Goal: Task Accomplishment & Management: Manage account settings

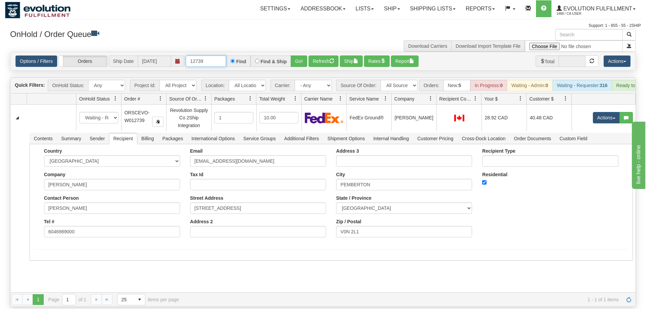
drag, startPoint x: 218, startPoint y: 49, endPoint x: 153, endPoint y: 51, distance: 65.3
click at [186, 56] on input "12739" at bounding box center [206, 61] width 40 height 11
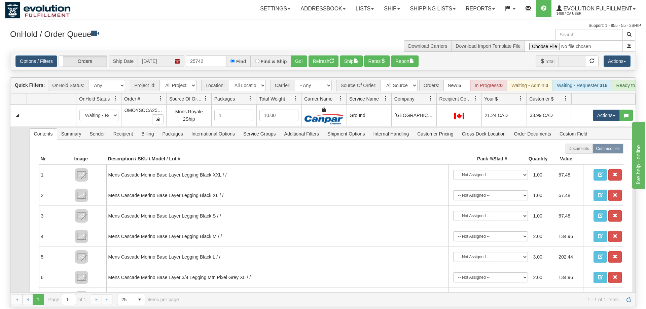
click at [337, 127] on td "Contents Summary Sender Recipient Billing Packages International Options Servic…" at bounding box center [331, 246] width 609 height 238
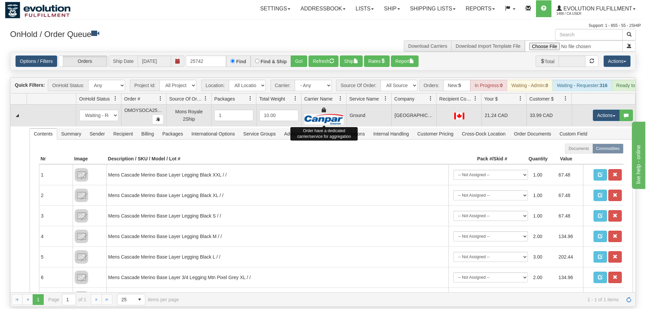
click at [341, 114] on img at bounding box center [324, 119] width 39 height 10
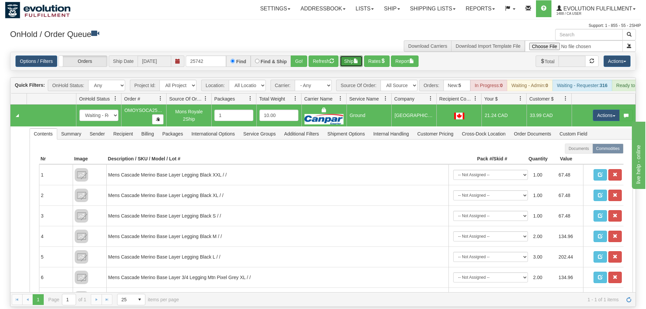
click at [355, 56] on button "Ship" at bounding box center [351, 61] width 23 height 11
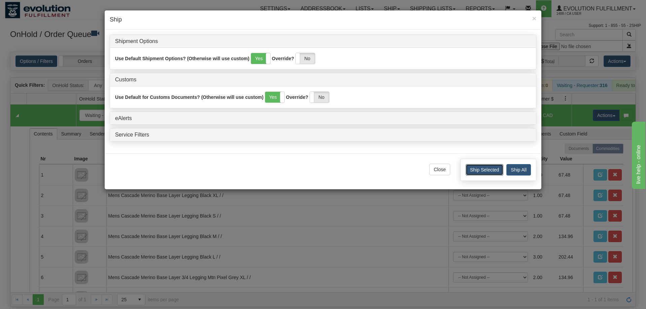
click at [477, 168] on button "Ship Selected" at bounding box center [485, 169] width 38 height 11
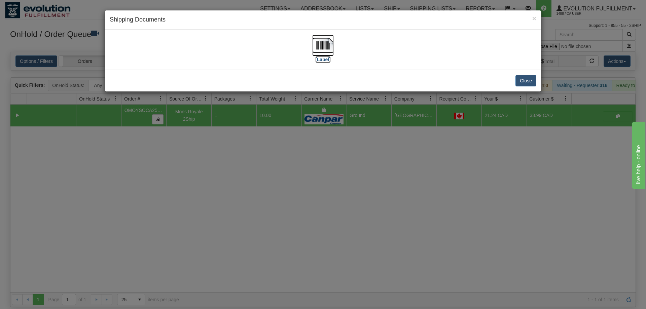
click at [316, 45] on img at bounding box center [323, 46] width 22 height 22
click at [519, 81] on button "Close" at bounding box center [526, 80] width 21 height 11
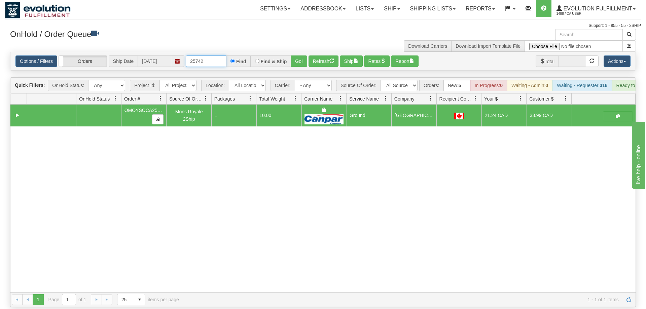
drag, startPoint x: 195, startPoint y: 52, endPoint x: 218, endPoint y: 55, distance: 23.7
click at [218, 56] on input "25742" at bounding box center [206, 61] width 40 height 11
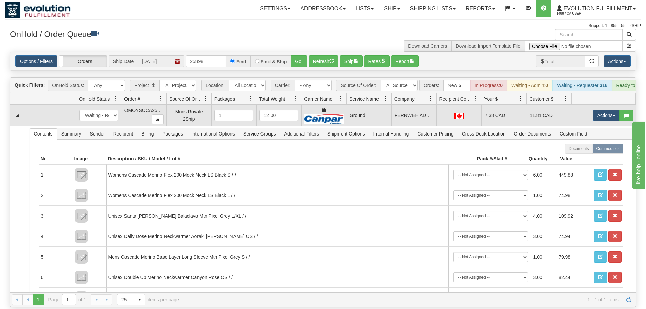
click at [386, 105] on td "Ground" at bounding box center [369, 116] width 45 height 22
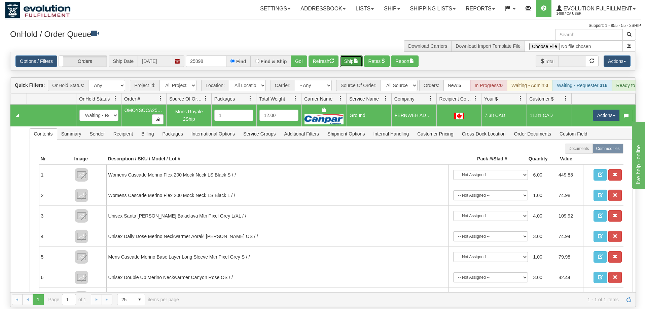
click at [354, 56] on button "Ship" at bounding box center [351, 61] width 23 height 11
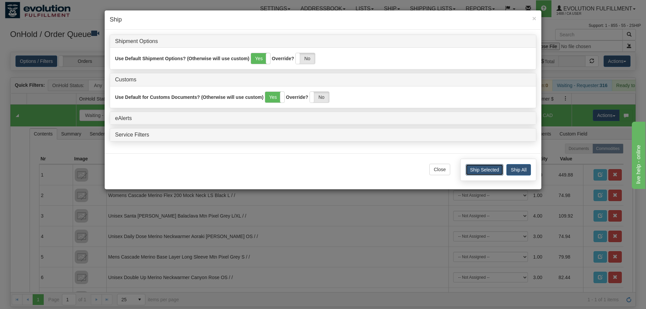
click at [470, 173] on button "Ship Selected" at bounding box center [485, 169] width 38 height 11
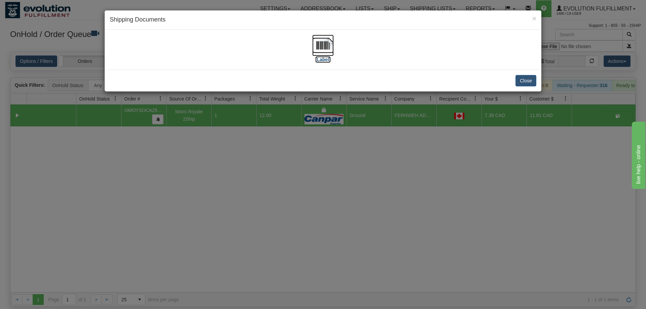
click at [314, 45] on img at bounding box center [323, 46] width 22 height 22
click at [514, 75] on div "Close" at bounding box center [323, 81] width 437 height 22
click at [536, 80] on button "Close" at bounding box center [526, 80] width 21 height 11
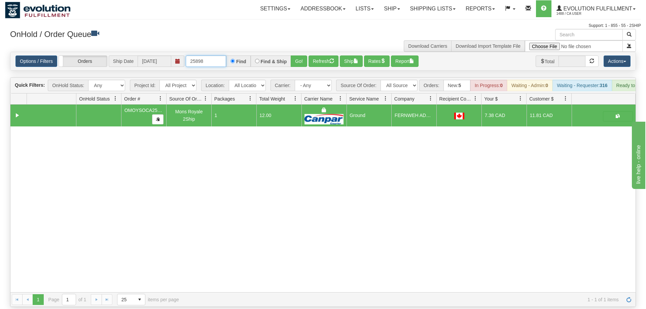
drag, startPoint x: 216, startPoint y: 48, endPoint x: 131, endPoint y: 56, distance: 85.2
click at [186, 56] on input "25898" at bounding box center [206, 61] width 40 height 11
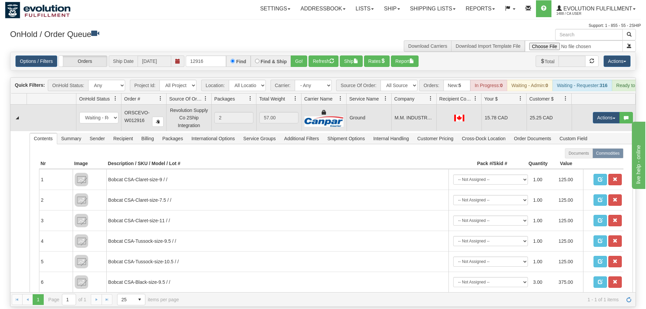
click at [367, 110] on td "Ground" at bounding box center [369, 118] width 45 height 26
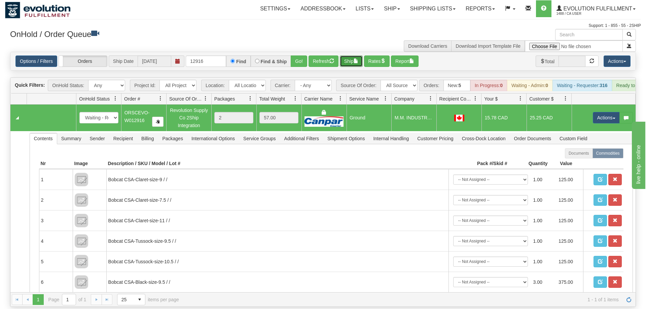
click at [357, 56] on button "Ship" at bounding box center [351, 61] width 23 height 11
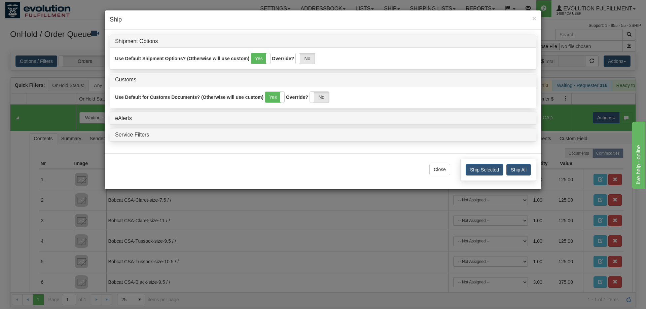
click at [484, 176] on div "Ship Selected Ship All" at bounding box center [499, 170] width 76 height 22
click at [483, 172] on button "Ship Selected" at bounding box center [485, 169] width 38 height 11
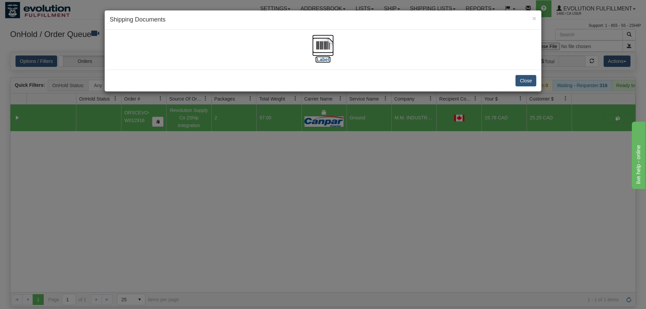
click at [322, 44] on img at bounding box center [323, 46] width 22 height 22
click at [516, 86] on div "Close" at bounding box center [323, 81] width 437 height 22
click at [516, 83] on button "Close" at bounding box center [526, 80] width 21 height 11
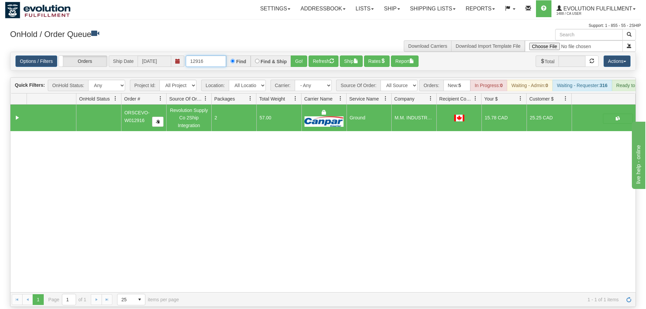
drag, startPoint x: 200, startPoint y: 51, endPoint x: 211, endPoint y: 52, distance: 11.1
click at [210, 56] on input "12916" at bounding box center [206, 61] width 40 height 11
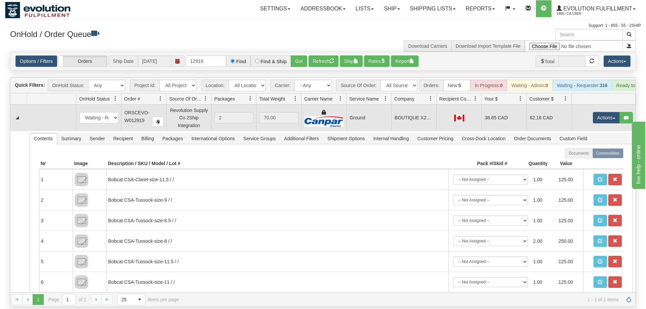
click at [376, 105] on td "Ground" at bounding box center [369, 118] width 45 height 26
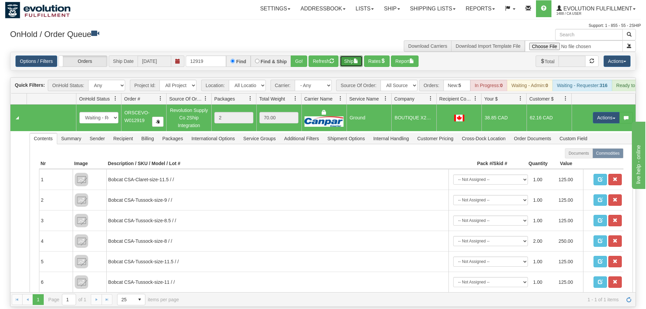
click at [358, 59] on span "button" at bounding box center [356, 61] width 5 height 5
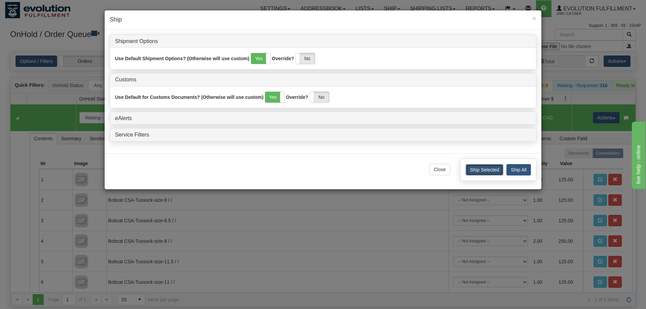
click at [497, 167] on button "Ship Selected" at bounding box center [485, 169] width 38 height 11
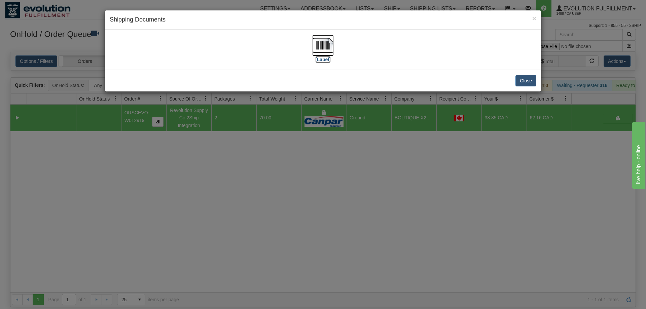
click at [331, 45] on img at bounding box center [323, 46] width 22 height 22
click at [525, 85] on button "Close" at bounding box center [526, 80] width 21 height 11
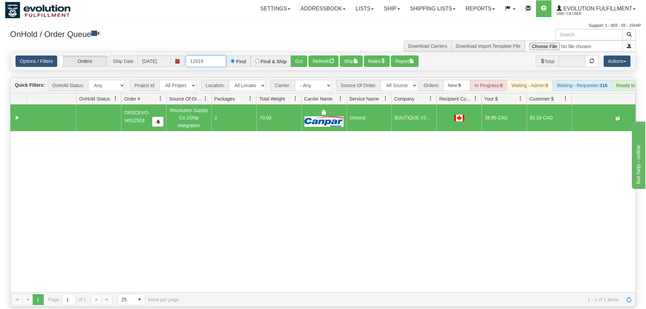
drag, startPoint x: 198, startPoint y: 51, endPoint x: 221, endPoint y: 52, distance: 23.2
click at [221, 56] on input "12919" at bounding box center [206, 61] width 40 height 11
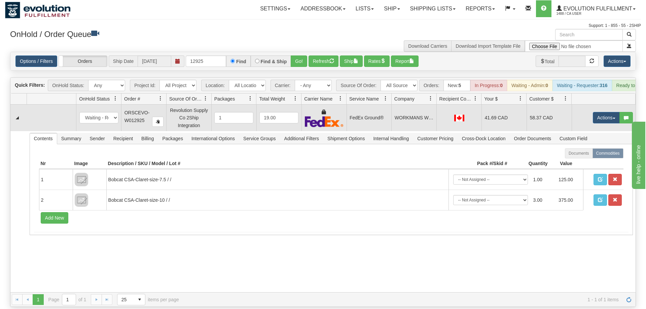
click at [394, 116] on td "WORKMANS WORKWEAR" at bounding box center [414, 118] width 45 height 26
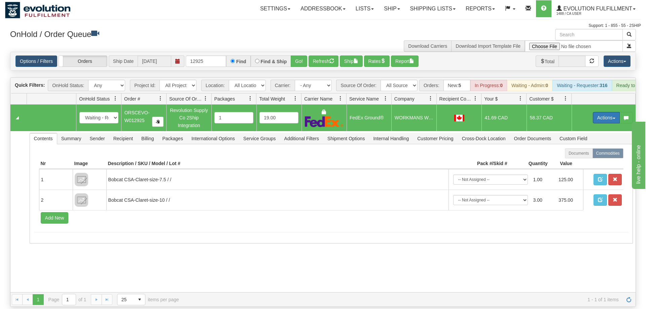
click at [597, 112] on button "Actions" at bounding box center [606, 117] width 27 height 11
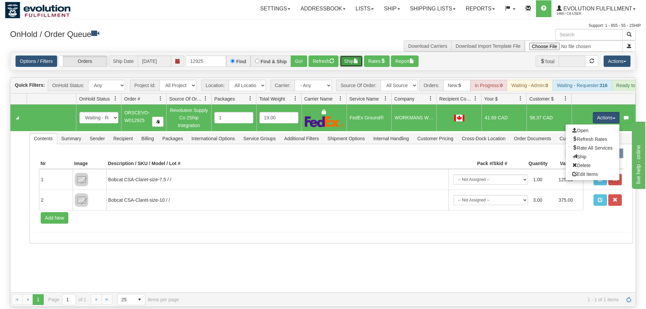
click at [346, 56] on button "Ship" at bounding box center [351, 61] width 23 height 11
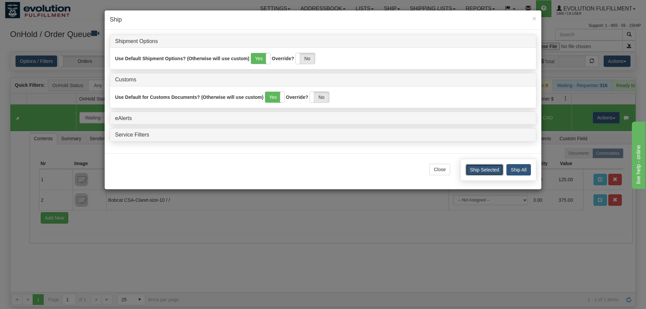
click at [491, 168] on button "Ship Selected" at bounding box center [485, 169] width 38 height 11
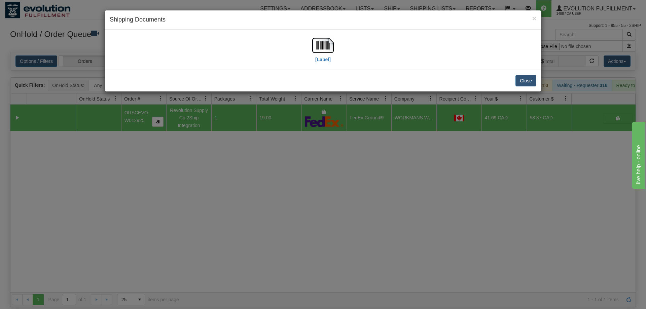
click at [311, 48] on div "[Label]" at bounding box center [323, 50] width 427 height 30
click at [314, 48] on img at bounding box center [323, 46] width 22 height 22
click at [527, 78] on button "Close" at bounding box center [526, 80] width 21 height 11
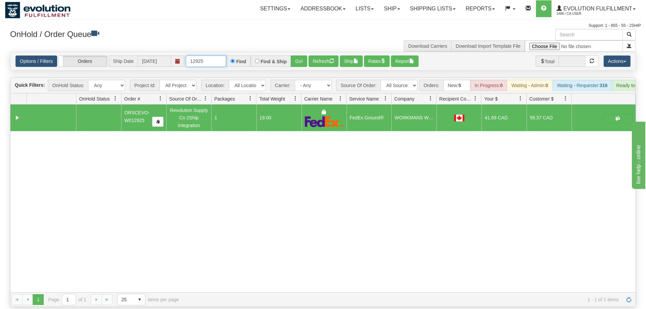
drag, startPoint x: 214, startPoint y: 52, endPoint x: 91, endPoint y: 65, distance: 124.3
click at [186, 66] on input "12925" at bounding box center [206, 61] width 40 height 11
type input "21149"
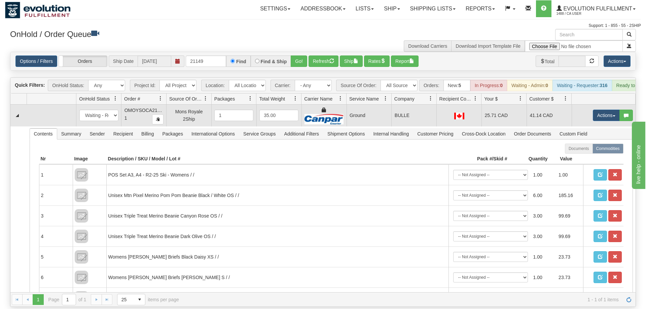
click at [367, 116] on td "Ground" at bounding box center [369, 116] width 45 height 22
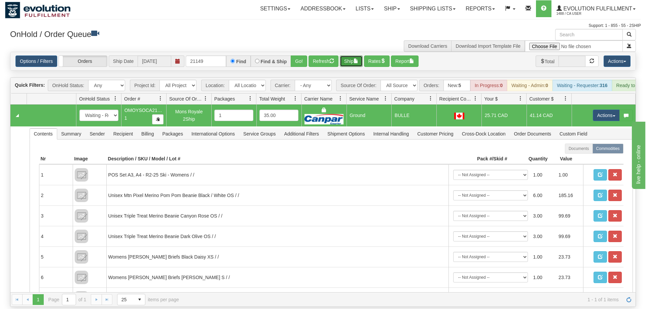
drag, startPoint x: 349, startPoint y: 53, endPoint x: 354, endPoint y: 52, distance: 4.9
click at [354, 56] on button "Ship" at bounding box center [351, 61] width 23 height 11
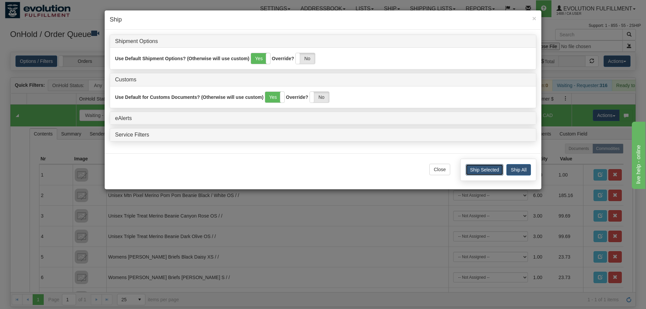
click at [500, 174] on button "Ship Selected" at bounding box center [485, 169] width 38 height 11
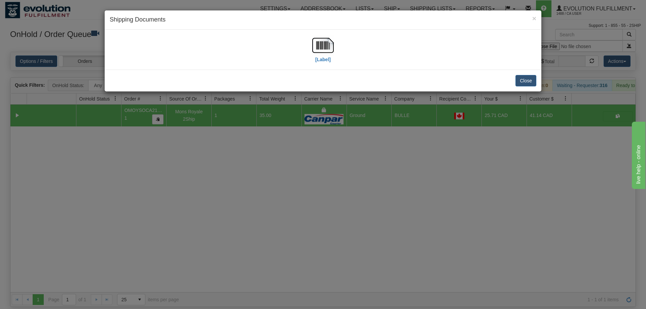
drag, startPoint x: 308, startPoint y: 46, endPoint x: 311, endPoint y: 43, distance: 4.8
click at [308, 45] on div "[Label]" at bounding box center [323, 50] width 427 height 30
click at [315, 41] on img at bounding box center [323, 46] width 22 height 22
click at [532, 82] on button "Close" at bounding box center [526, 80] width 21 height 11
